Goal: Information Seeking & Learning: Learn about a topic

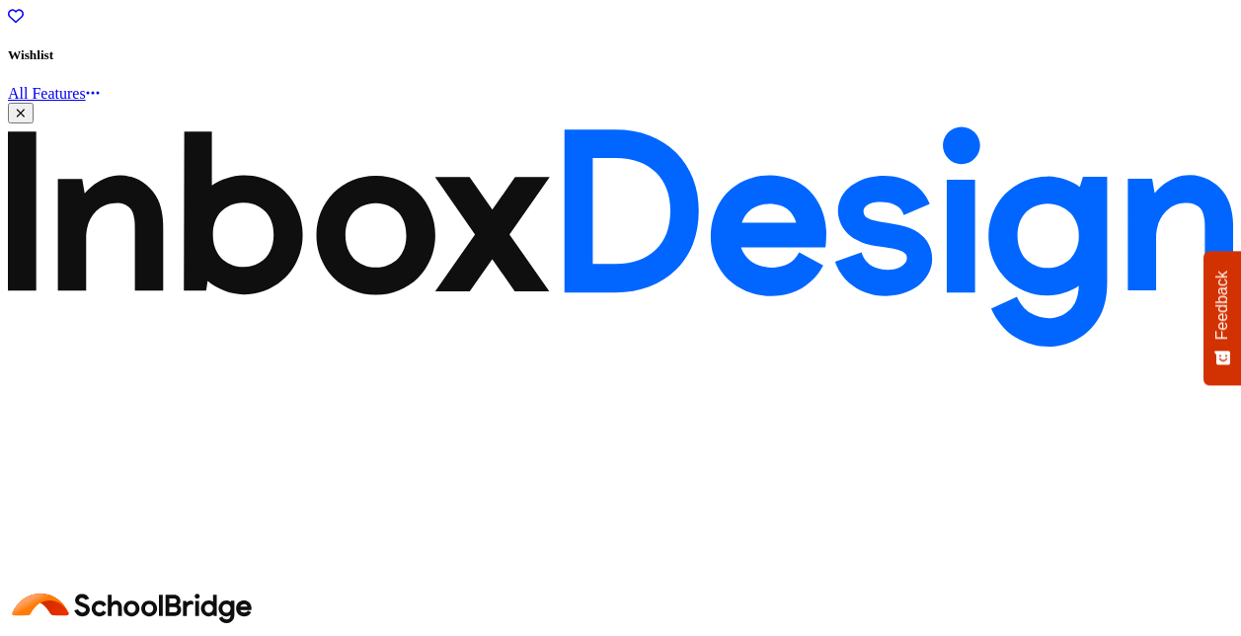
scroll to position [271, 0]
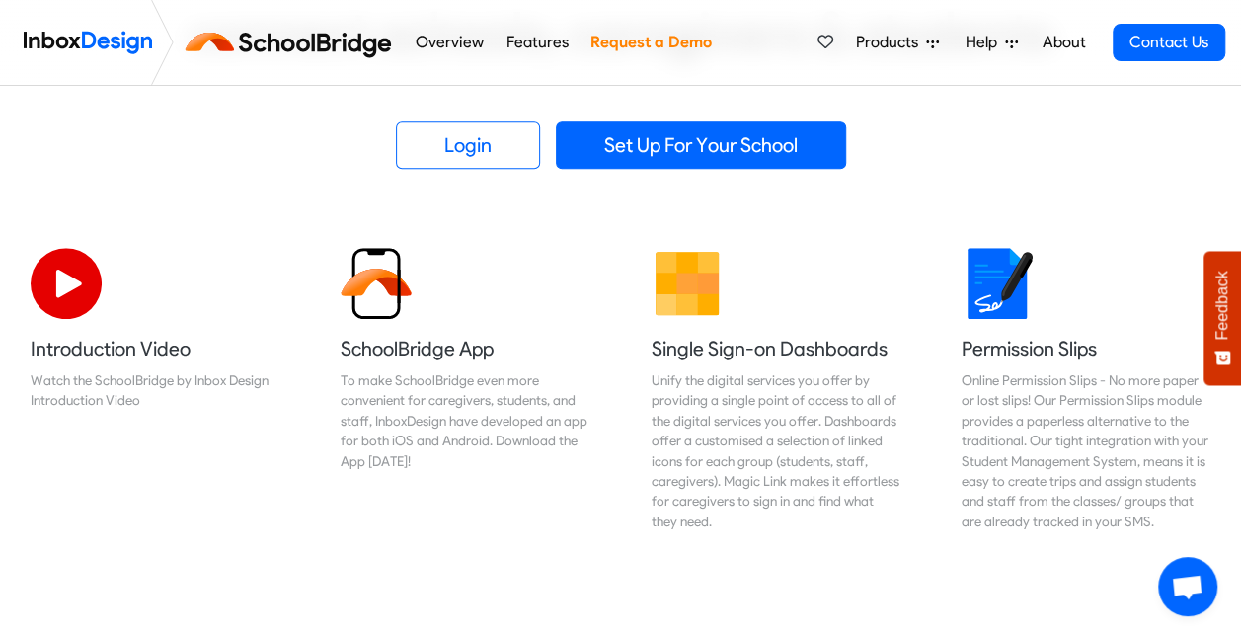
scroll to position [509, 0]
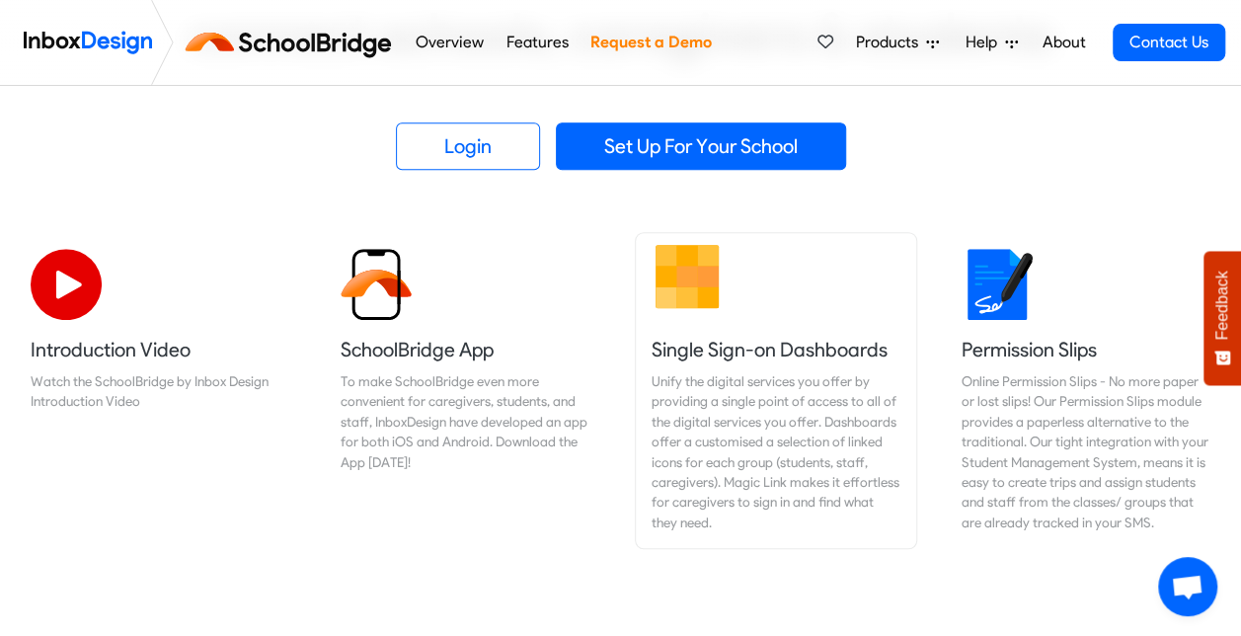
click at [740, 387] on div "Unify the digital services you offer by providing a single point of access to a…" at bounding box center [776, 451] width 249 height 161
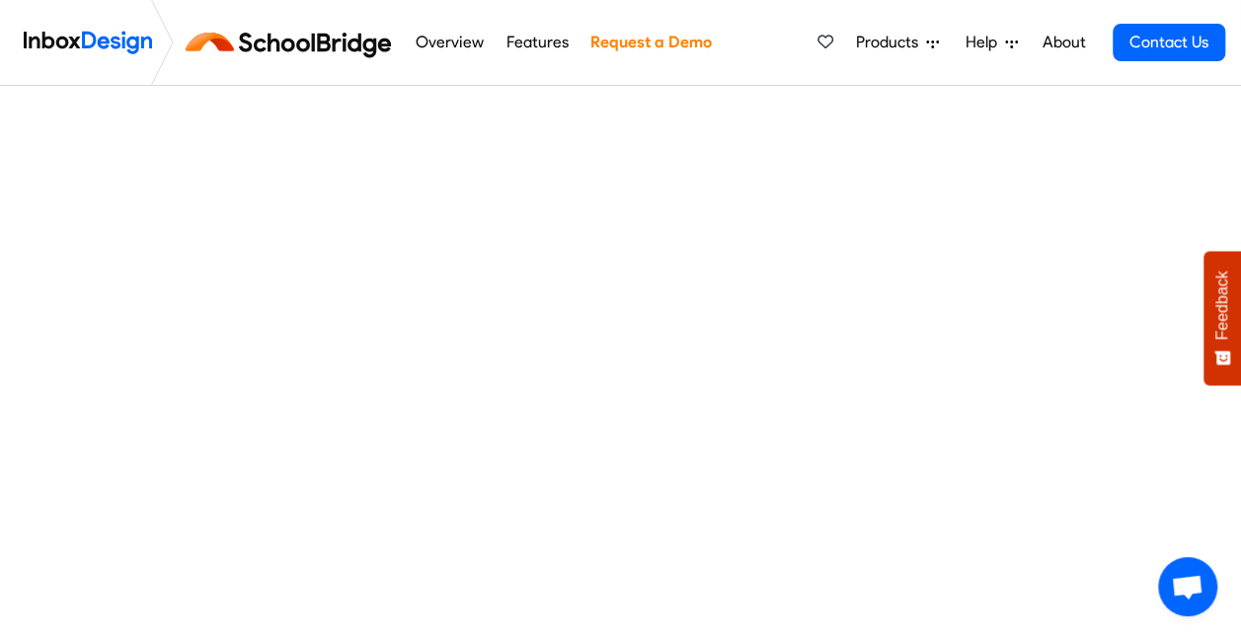
scroll to position [483, 0]
